Goal: Task Accomplishment & Management: Use online tool/utility

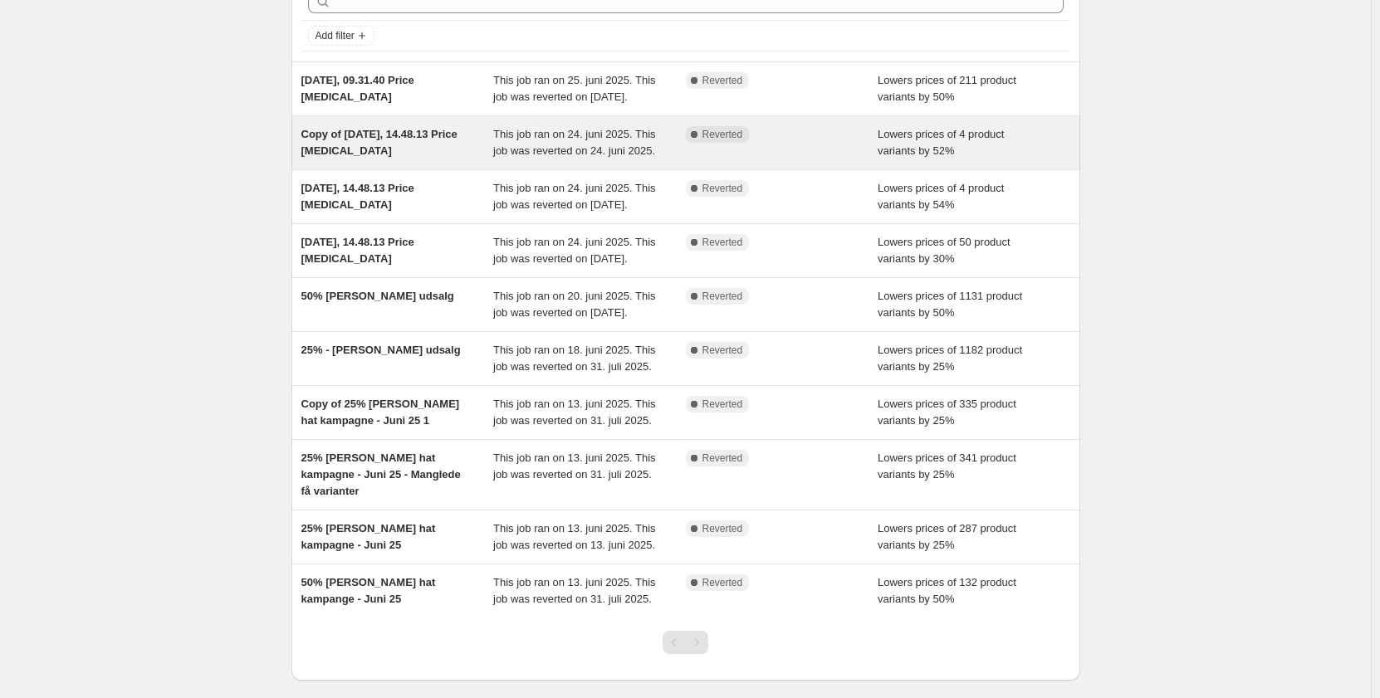
scroll to position [223, 0]
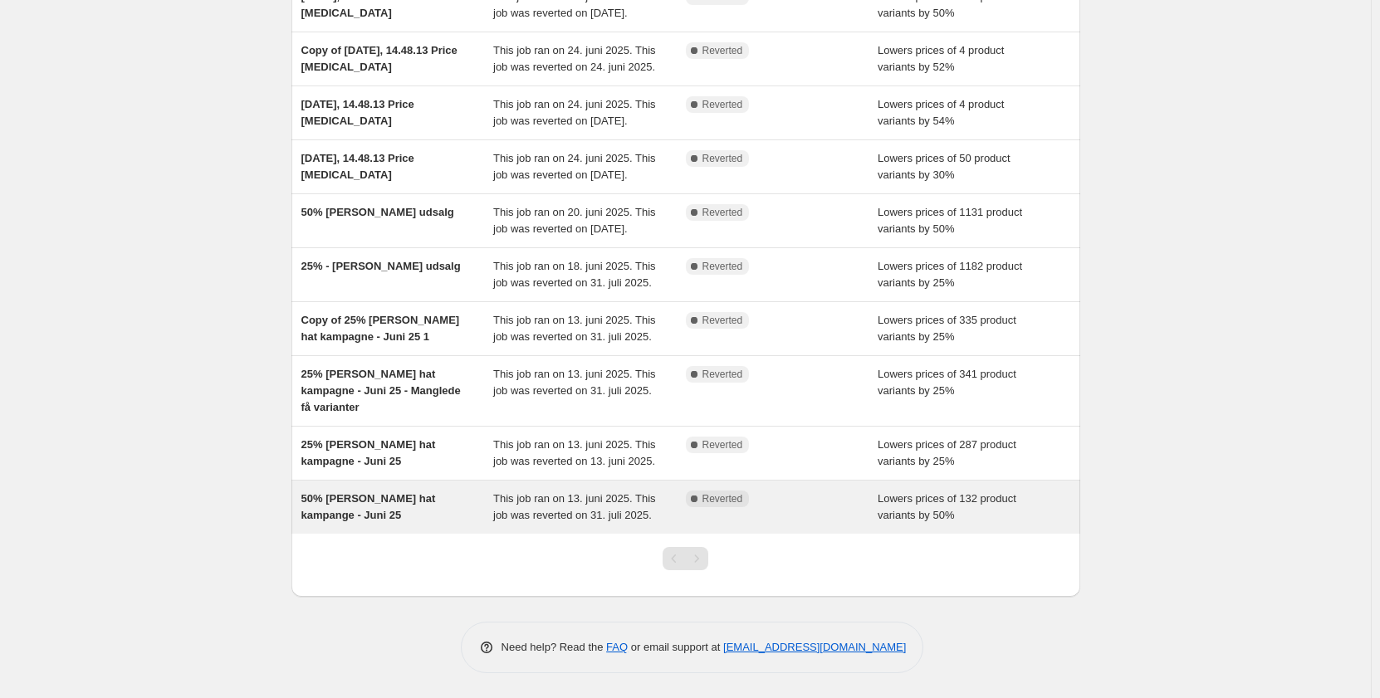
click at [795, 490] on div "50% Sommer hat kampange - Juni 25 This job ran on 13. juni 2025. This job was r…" at bounding box center [685, 507] width 789 height 53
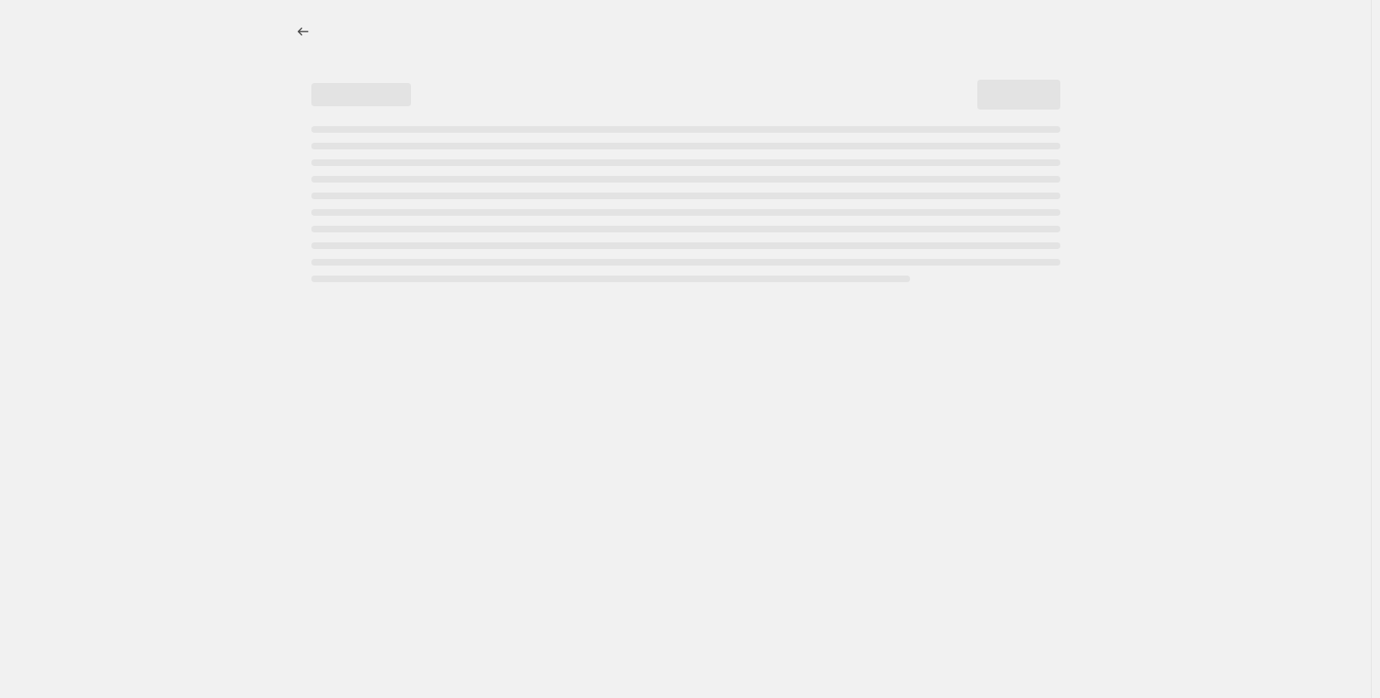
select select "percentage"
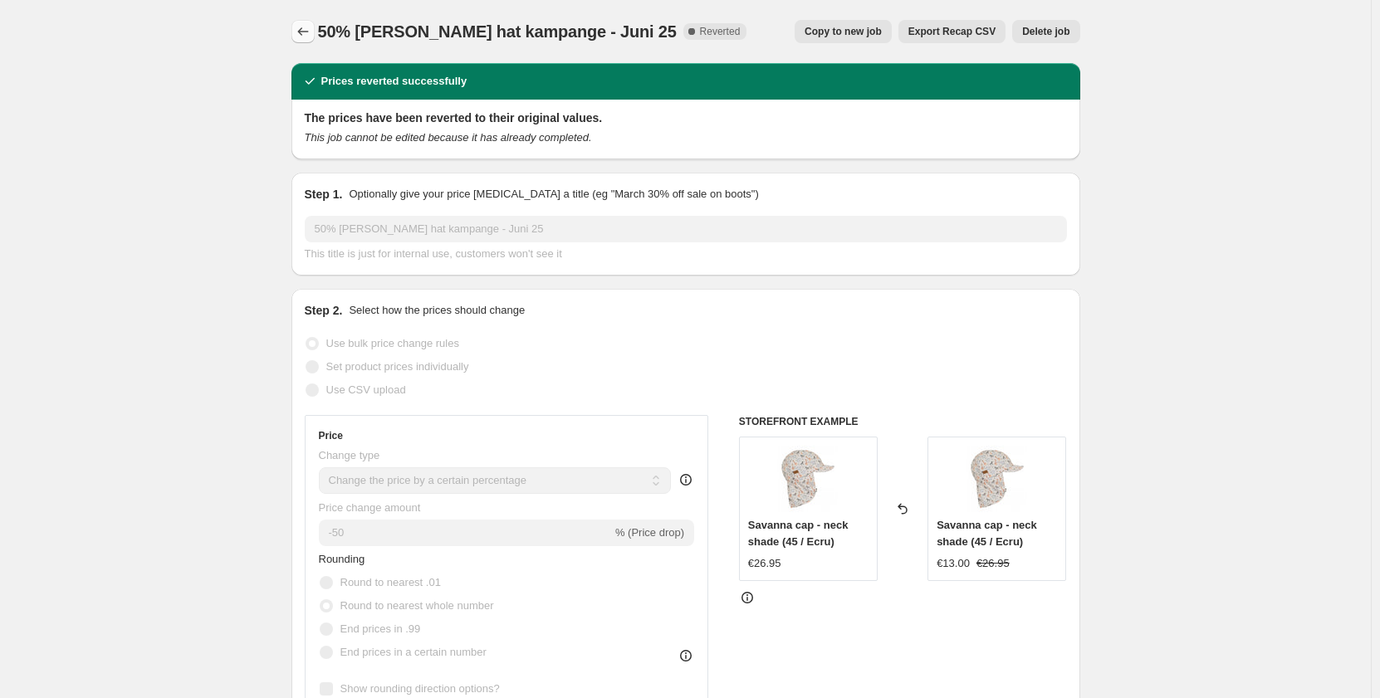
click at [308, 32] on icon "Price change jobs" at bounding box center [303, 31] width 17 height 17
